Goal: Information Seeking & Learning: Understand process/instructions

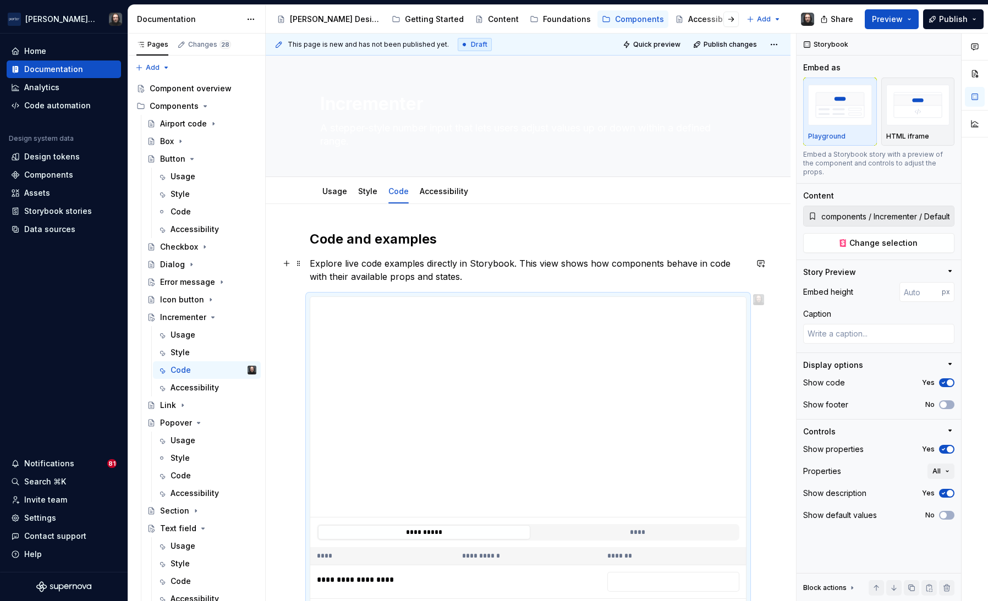
scroll to position [146, 0]
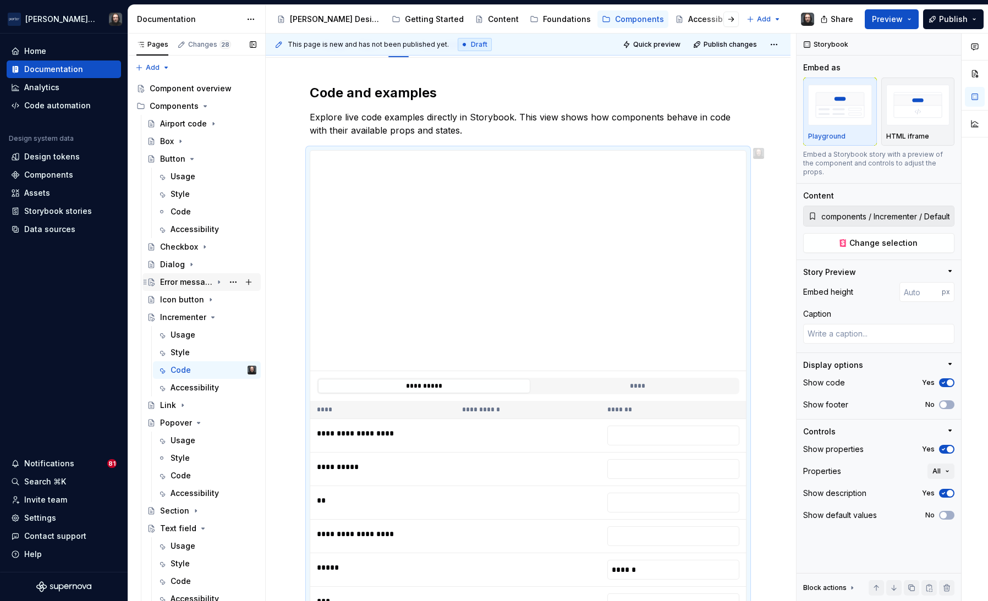
click at [221, 283] on icon "Page tree" at bounding box center [219, 282] width 9 height 9
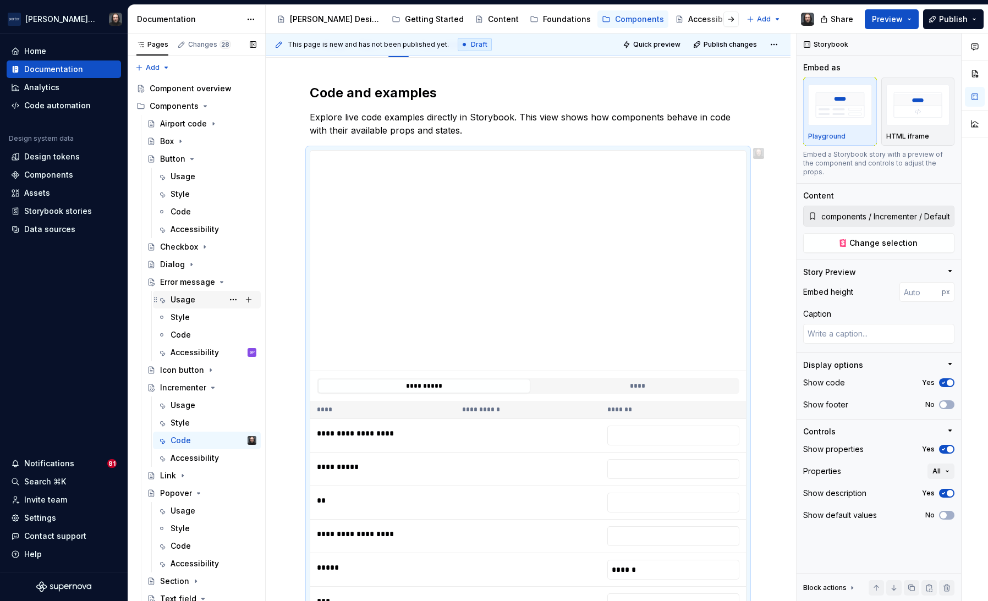
click at [189, 298] on div "Usage" at bounding box center [183, 299] width 25 height 11
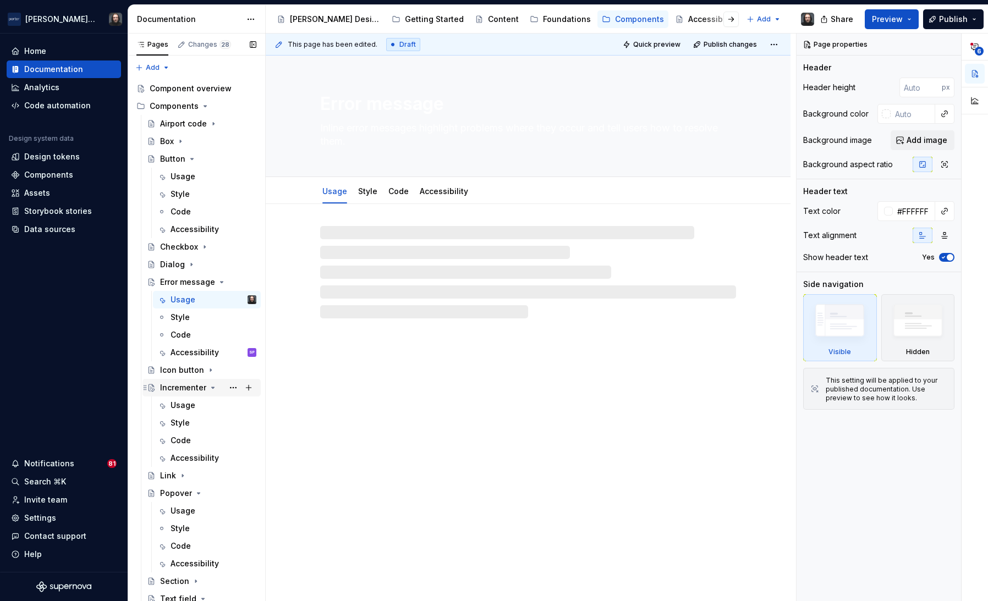
click at [212, 389] on icon "Page tree" at bounding box center [213, 388] width 9 height 9
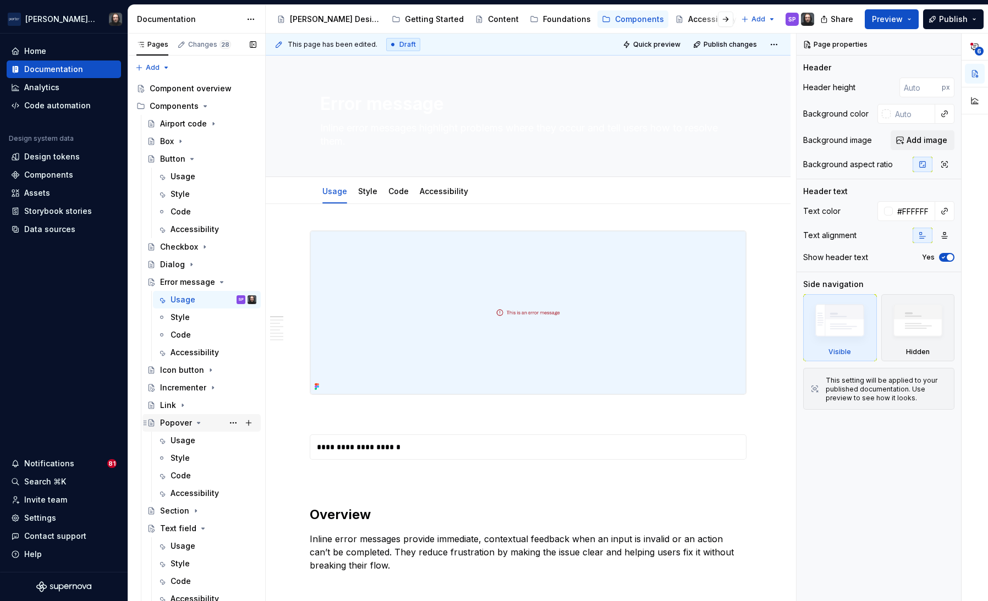
click at [198, 423] on icon "Page tree" at bounding box center [199, 423] width 3 height 1
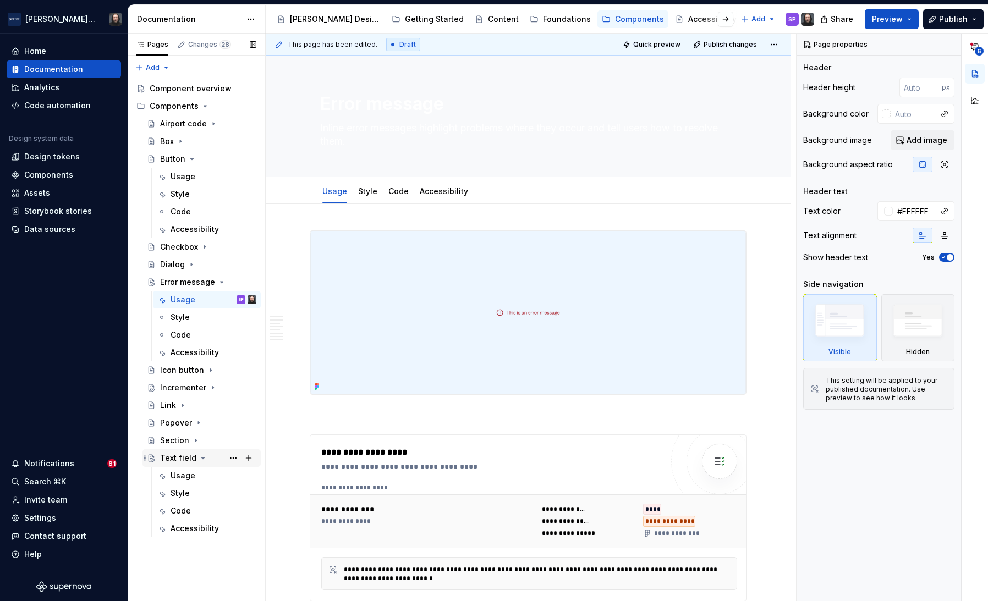
click at [199, 461] on icon "Page tree" at bounding box center [203, 458] width 9 height 9
click at [191, 158] on icon "Page tree" at bounding box center [192, 158] width 3 height 1
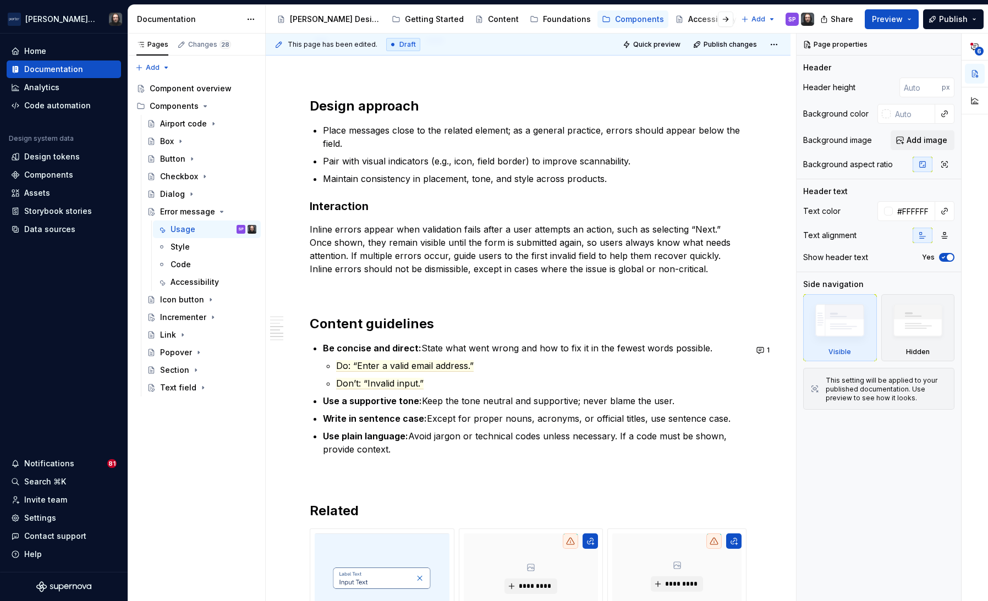
scroll to position [1062, 0]
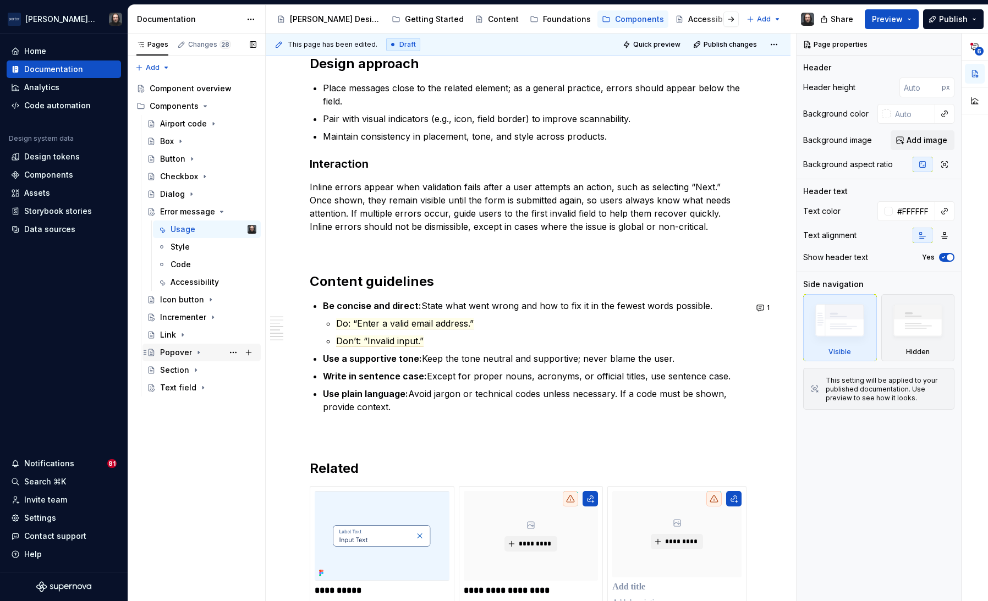
click at [199, 352] on icon "Page tree" at bounding box center [198, 352] width 9 height 9
click at [183, 367] on div "Usage" at bounding box center [183, 370] width 25 height 11
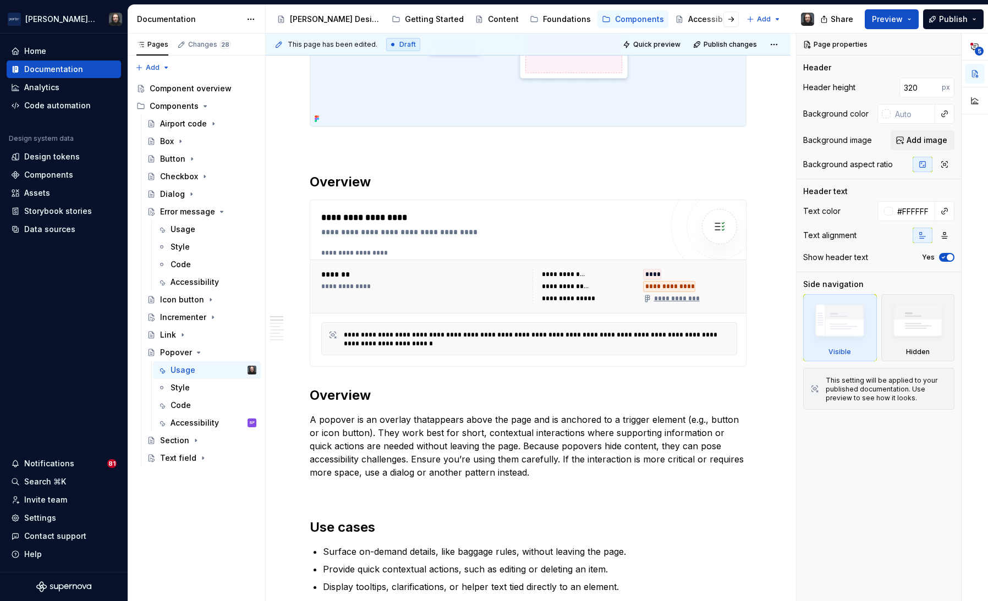
scroll to position [51, 0]
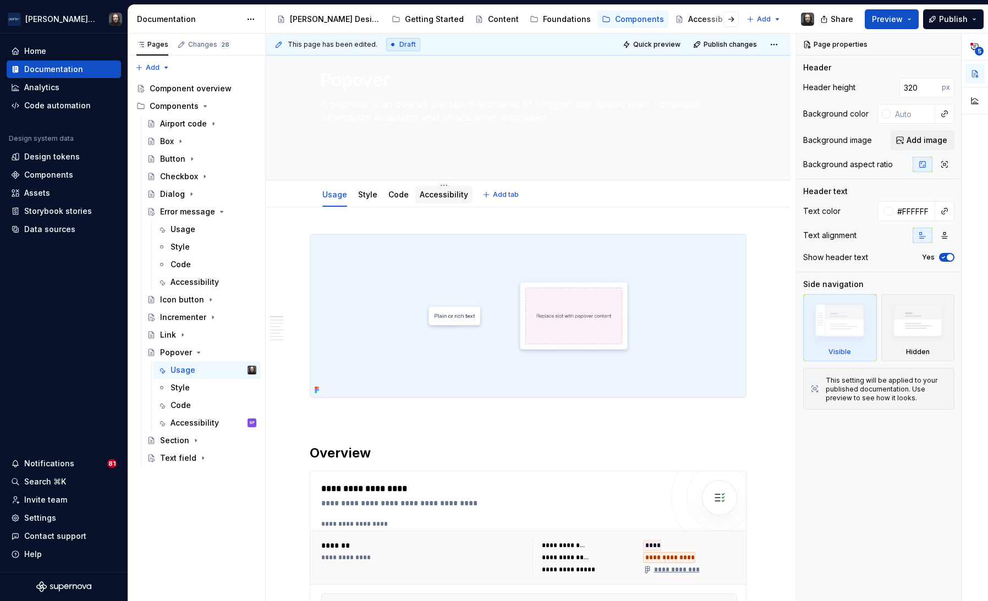
click at [446, 198] on link "Accessibility" at bounding box center [444, 194] width 48 height 9
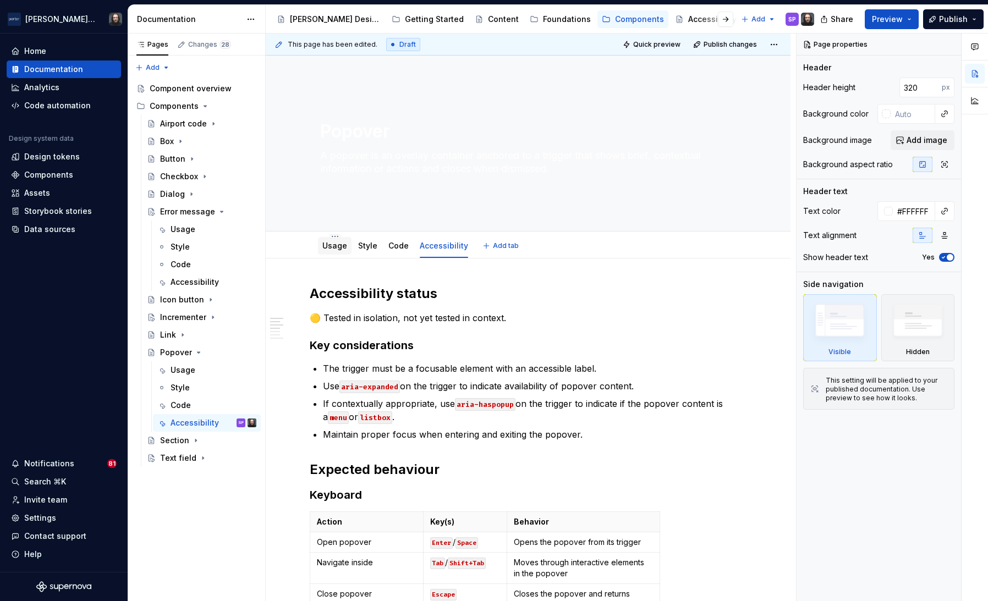
click at [336, 246] on link "Usage" at bounding box center [334, 245] width 25 height 9
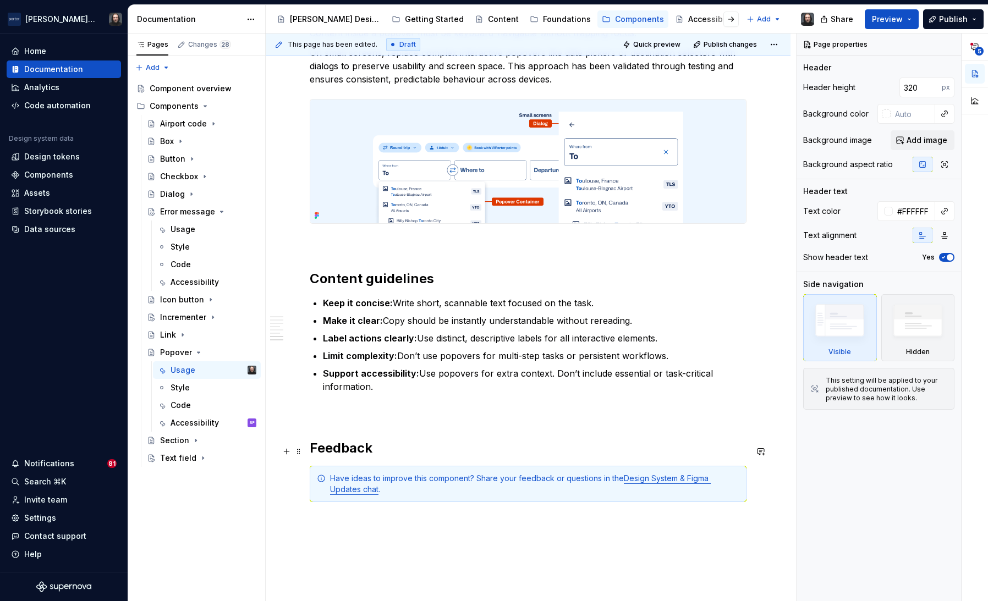
scroll to position [1422, 0]
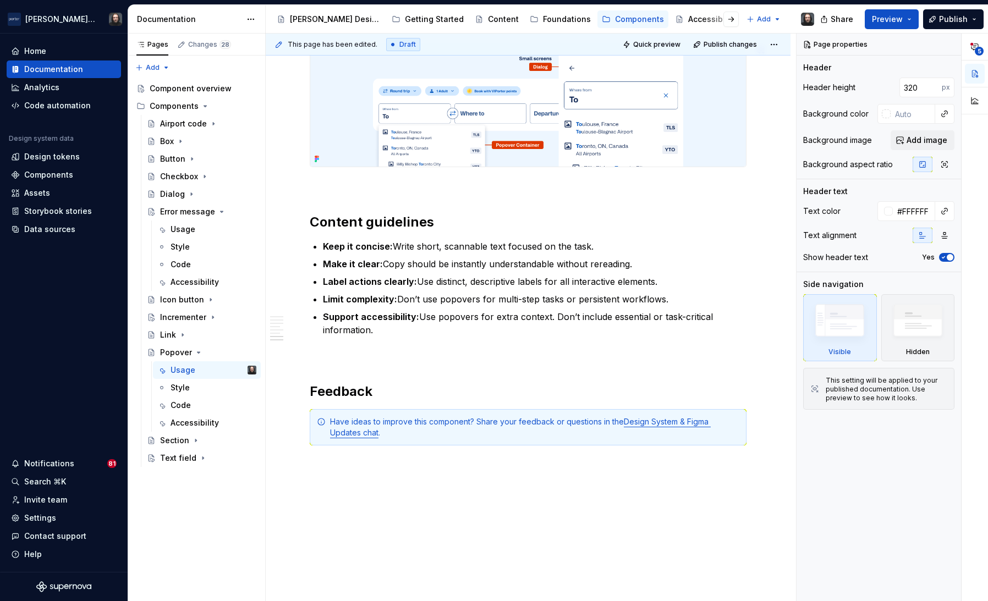
type textarea "*"
